Goal: Check status

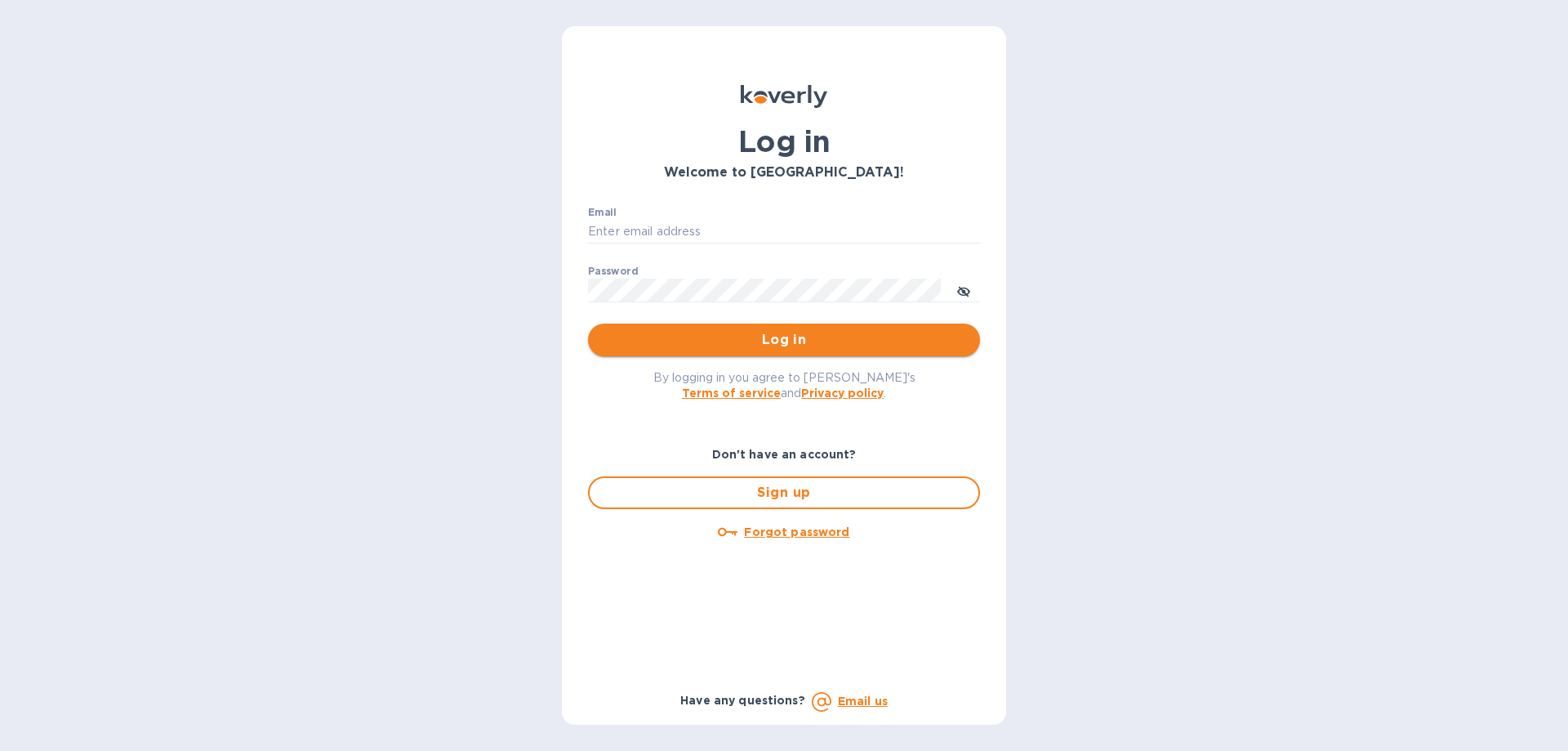
type input "solartime@gmail.com"
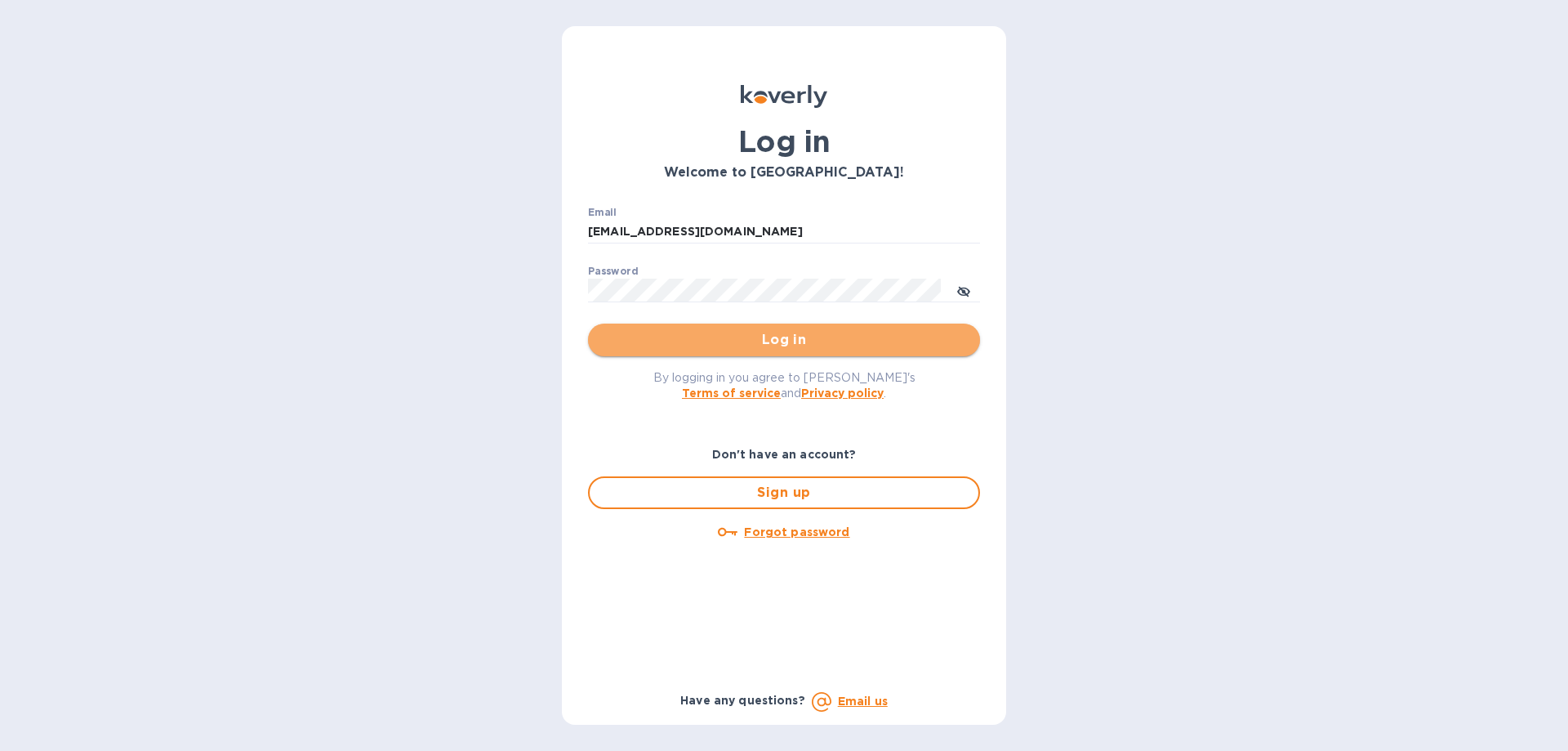
click at [776, 350] on span "Log in" at bounding box center [784, 340] width 366 height 20
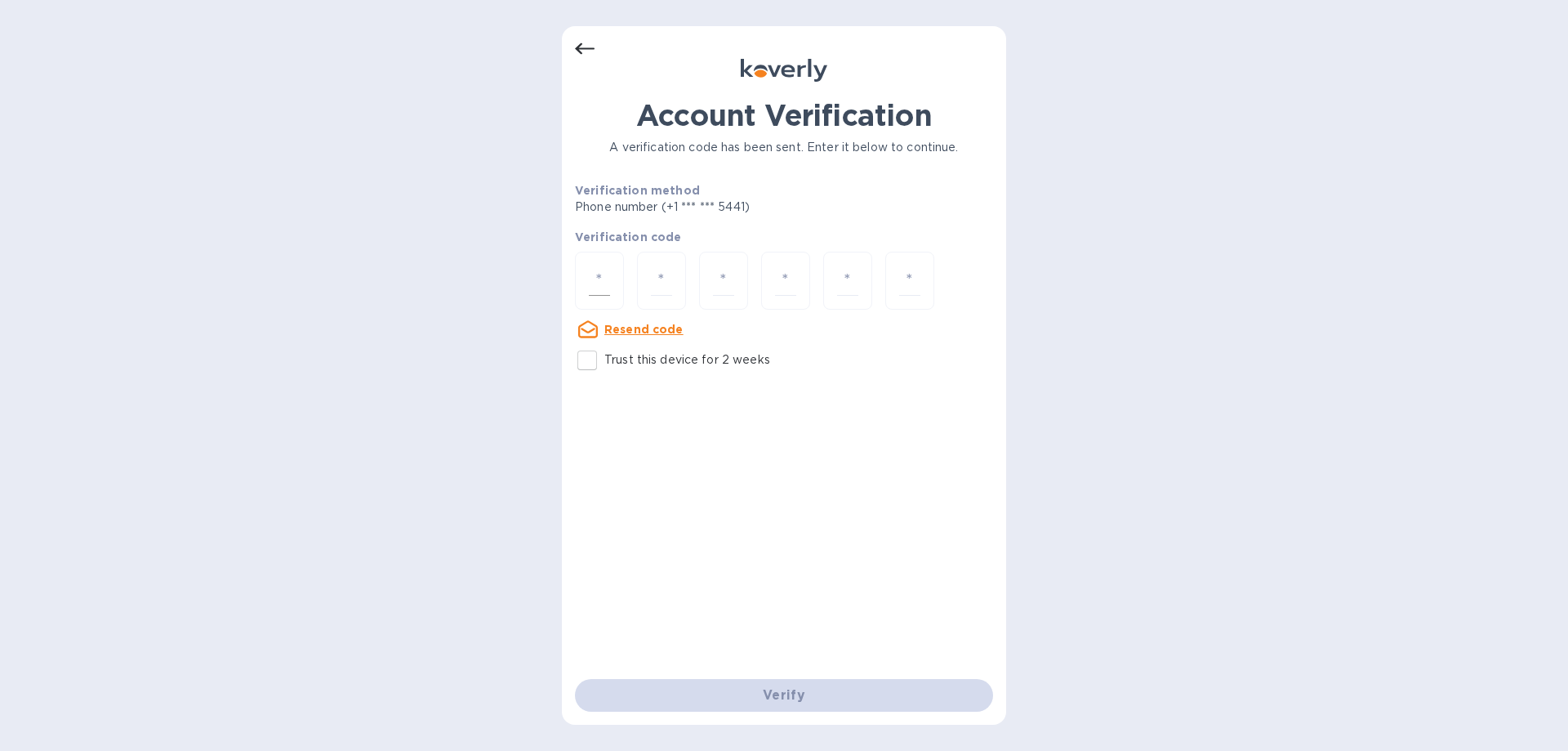
click at [603, 267] on input "number" at bounding box center [599, 281] width 22 height 30
type input "1"
type input "6"
type input "2"
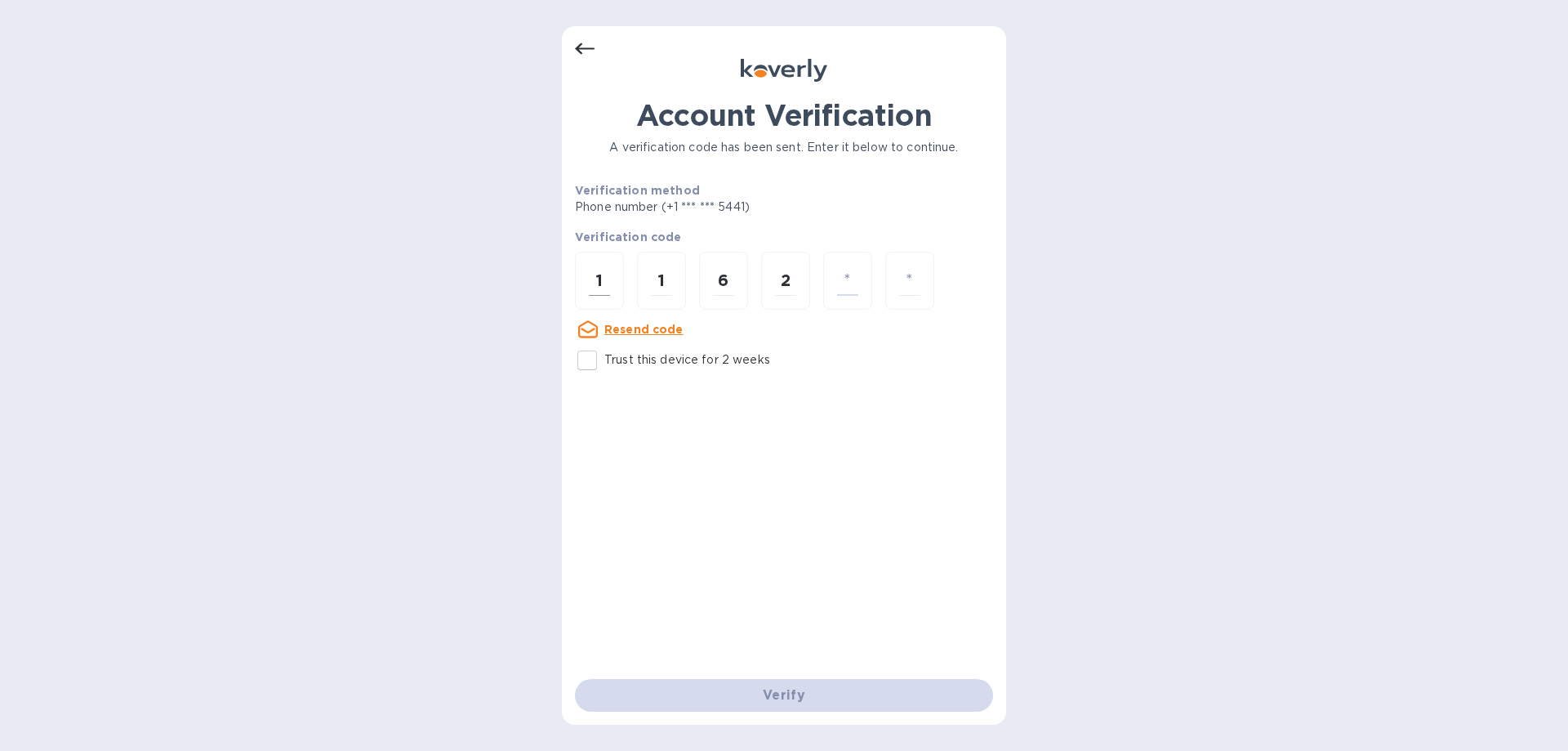
type input "8"
type input "1"
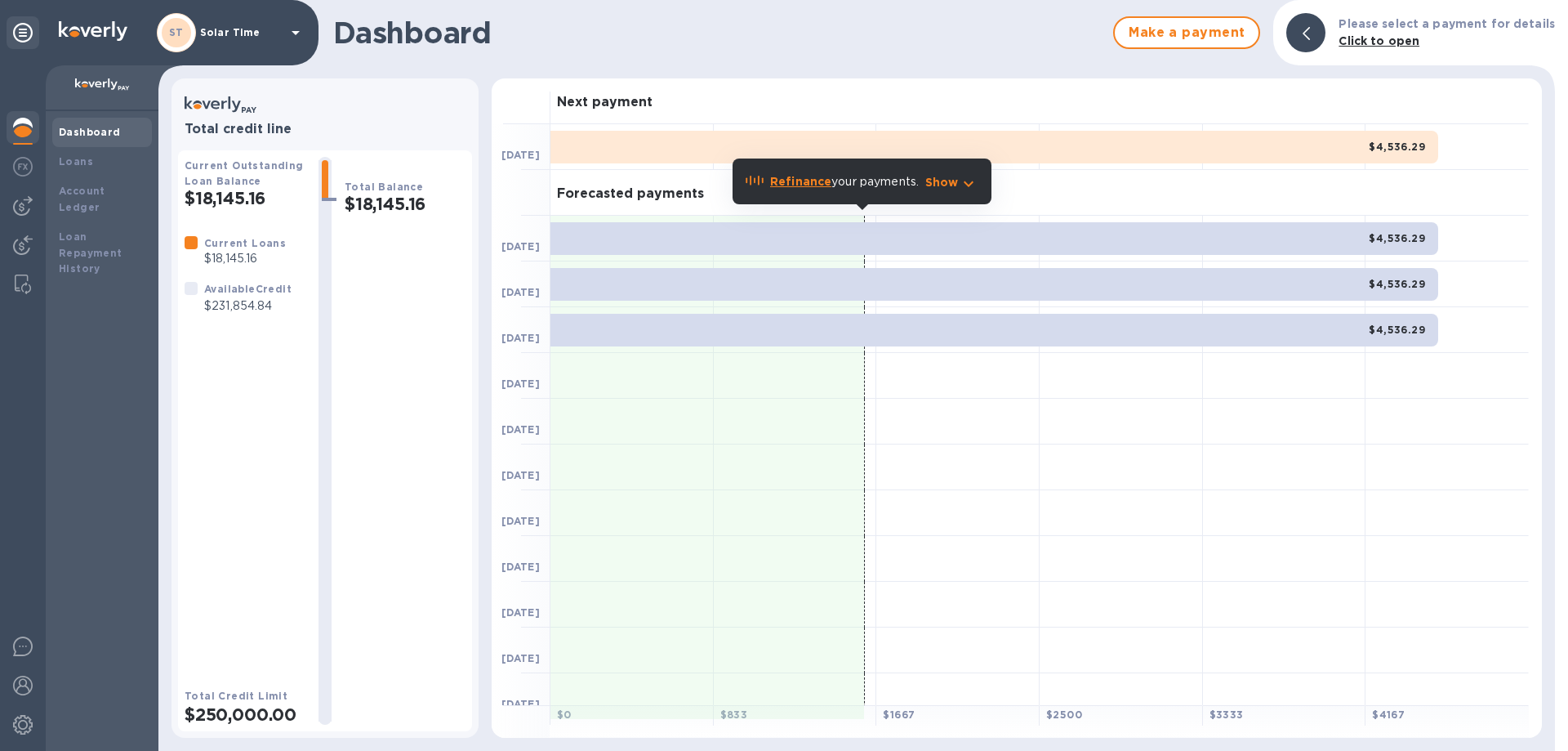
click at [104, 130] on b "Dashboard" at bounding box center [90, 132] width 62 height 12
click at [80, 159] on b "Loans" at bounding box center [76, 161] width 35 height 12
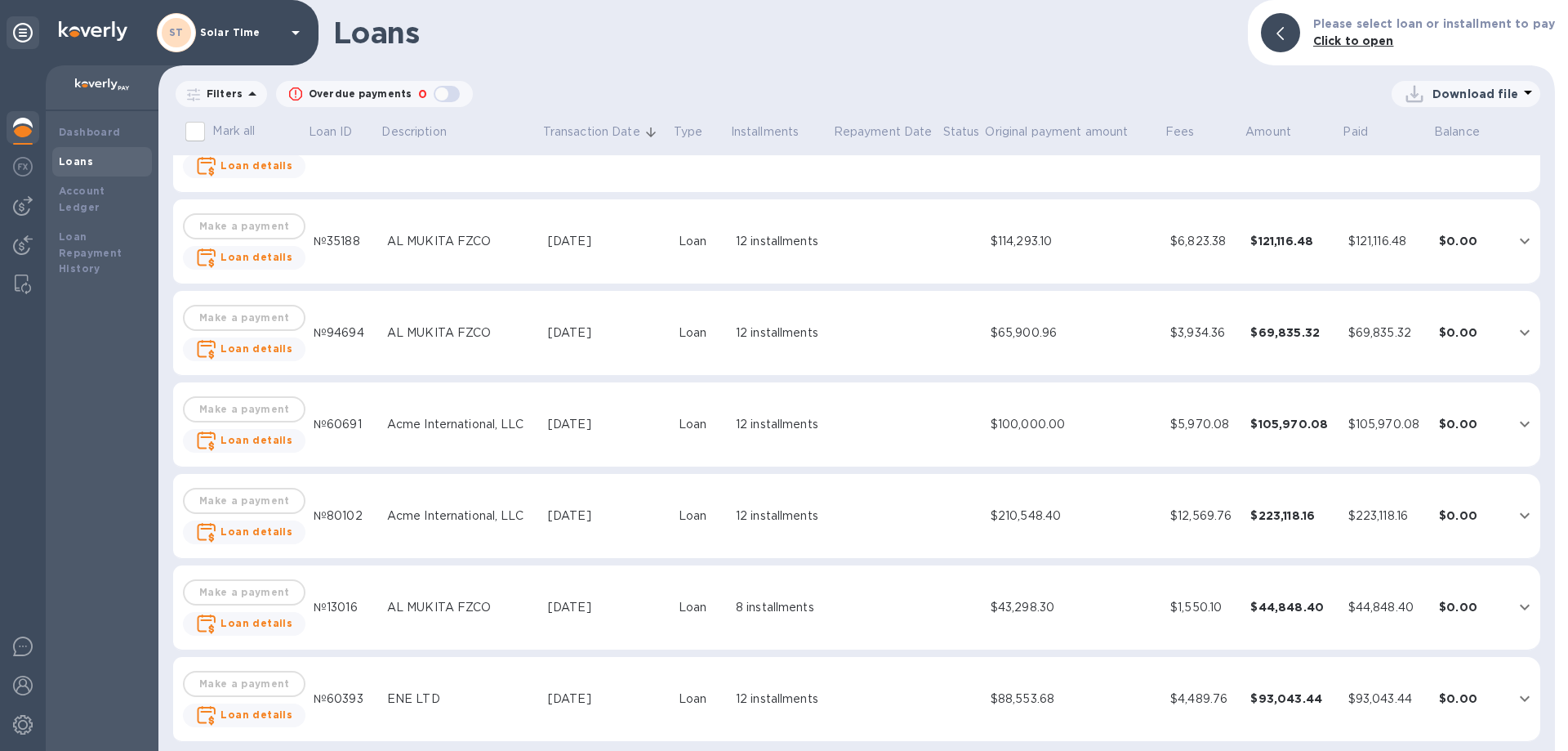
scroll to position [55, 0]
